Goal: Transaction & Acquisition: Obtain resource

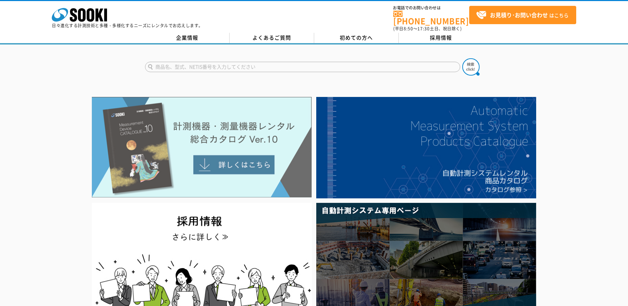
click at [163, 145] on img at bounding box center [202, 147] width 220 height 101
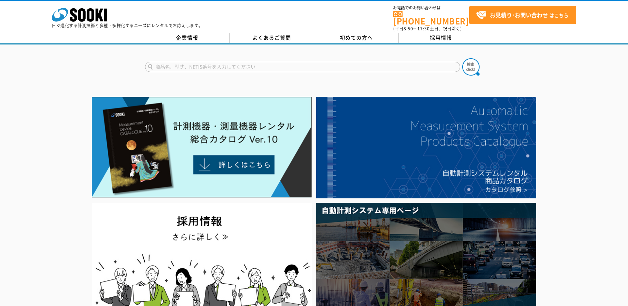
click at [226, 62] on input "text" at bounding box center [302, 67] width 315 height 10
type input "ZAK"
click at [462, 58] on button at bounding box center [470, 66] width 17 height 17
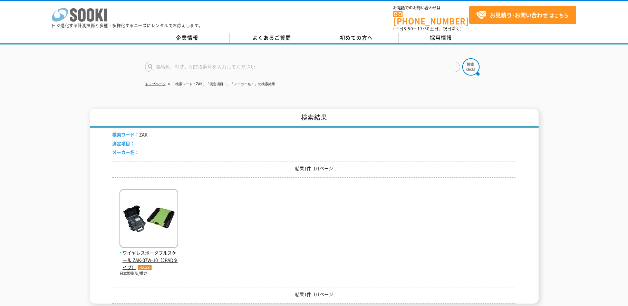
click at [75, 10] on icon at bounding box center [73, 14] width 7 height 13
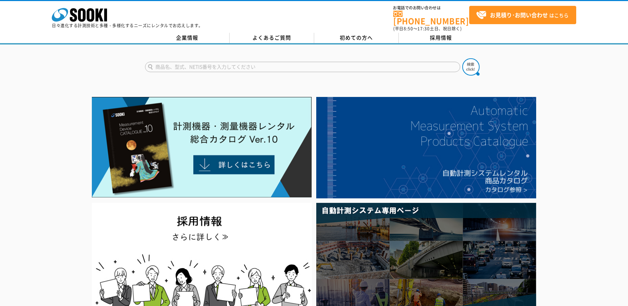
click at [185, 62] on input "text" at bounding box center [302, 67] width 315 height 10
type input "ZAK"
click at [462, 58] on button at bounding box center [470, 66] width 17 height 17
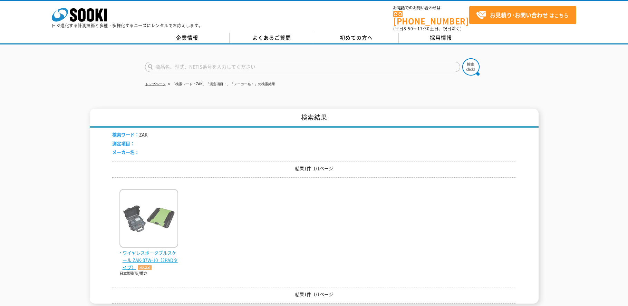
click at [164, 227] on img at bounding box center [148, 219] width 59 height 60
